Goal: Find contact information: Find contact information

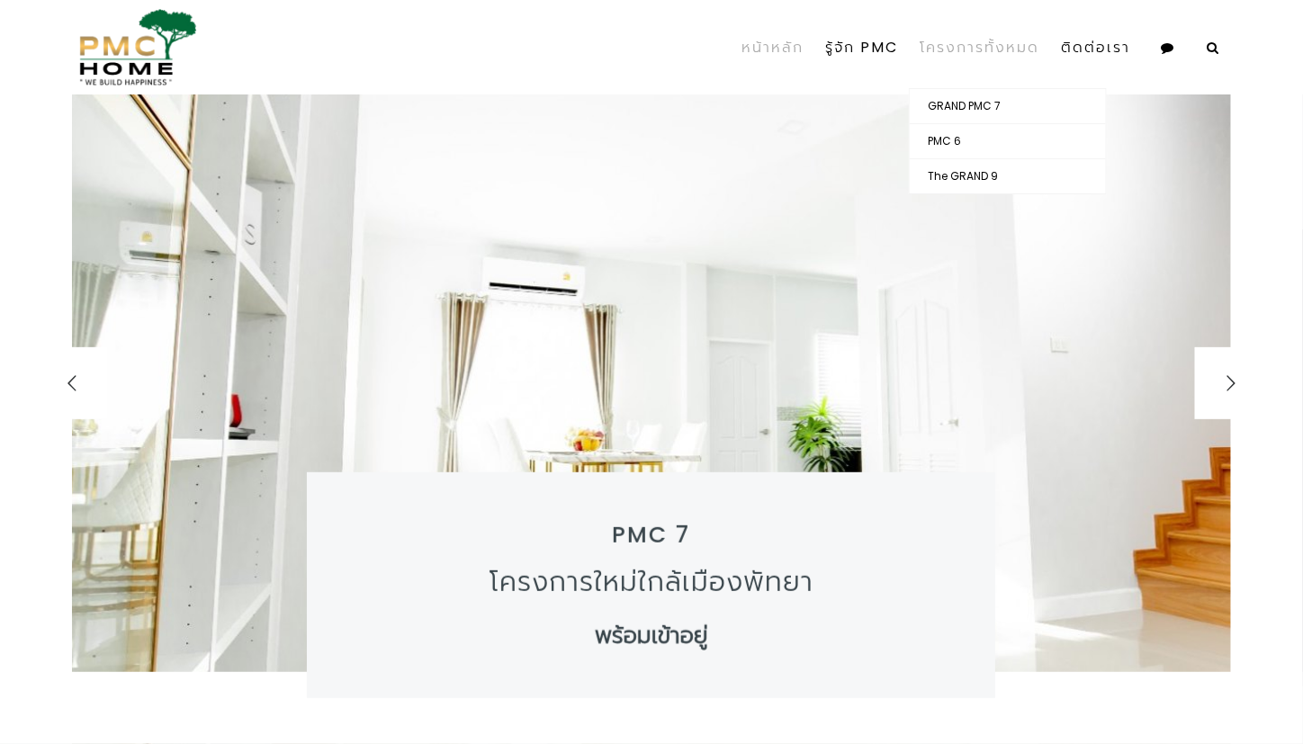
click at [956, 46] on link "โครงการทั้งหมด" at bounding box center [979, 47] width 141 height 81
click at [864, 59] on link "รู้จัก PMC" at bounding box center [862, 47] width 95 height 81
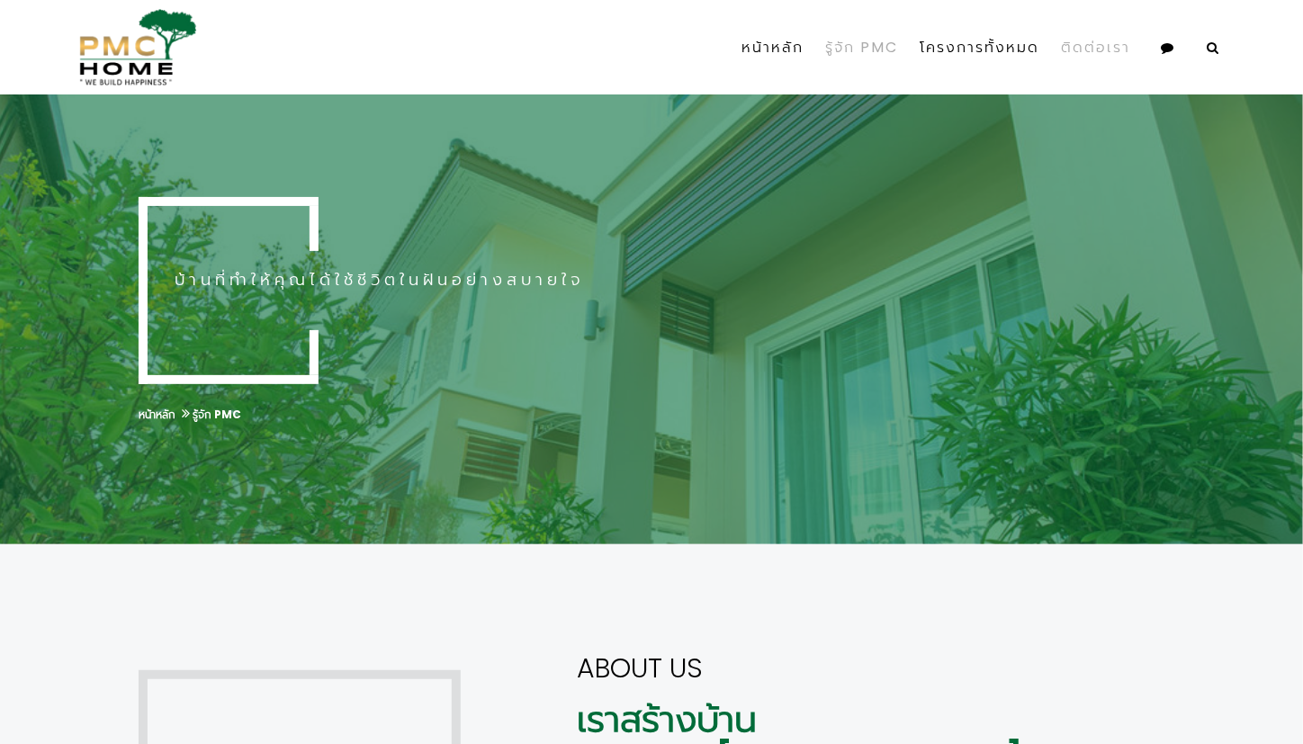
click at [1080, 49] on link "ติดต่อเรา" at bounding box center [1095, 47] width 91 height 81
select select
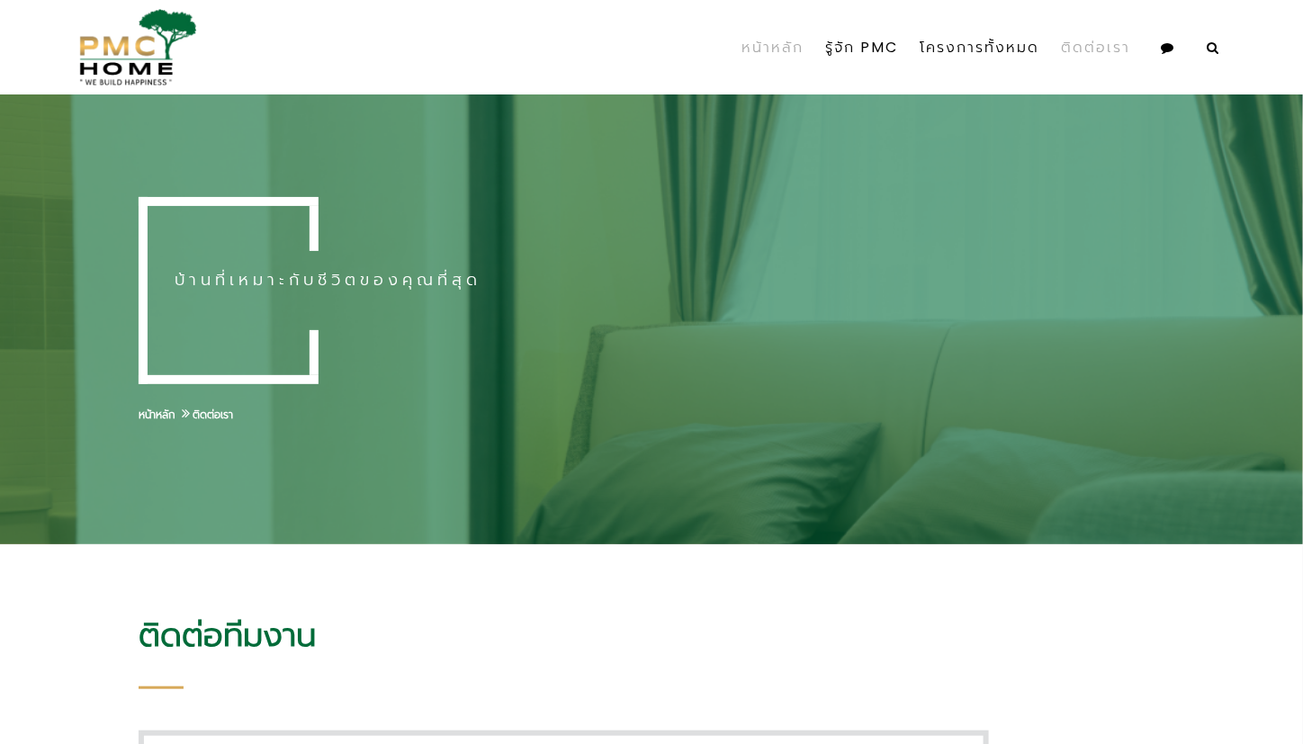
click at [786, 59] on link "หน้าหลัก" at bounding box center [773, 47] width 84 height 81
